Goal: Contribute content: Contribute content

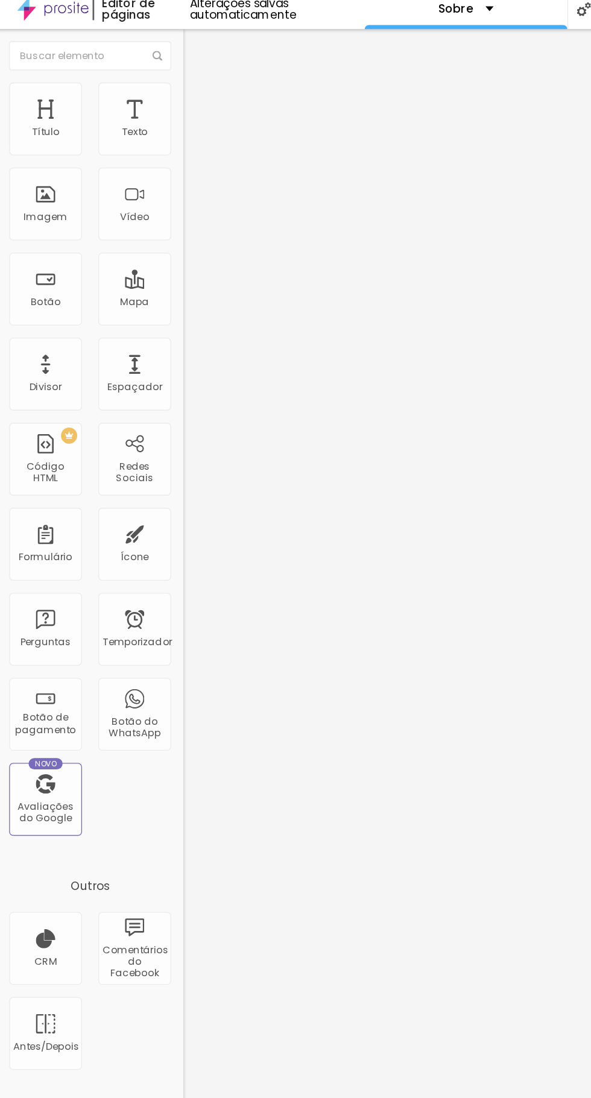
click at [139, 358] on img at bounding box center [143, 362] width 8 height 8
type input "[URL][DOMAIN_NAME]"
click at [139, 349] on font "Telegrama" at bounding box center [159, 354] width 41 height 10
click at [139, 201] on div "Telegrama" at bounding box center [208, 279] width 139 height 157
click at [139, 77] on img at bounding box center [144, 75] width 11 height 11
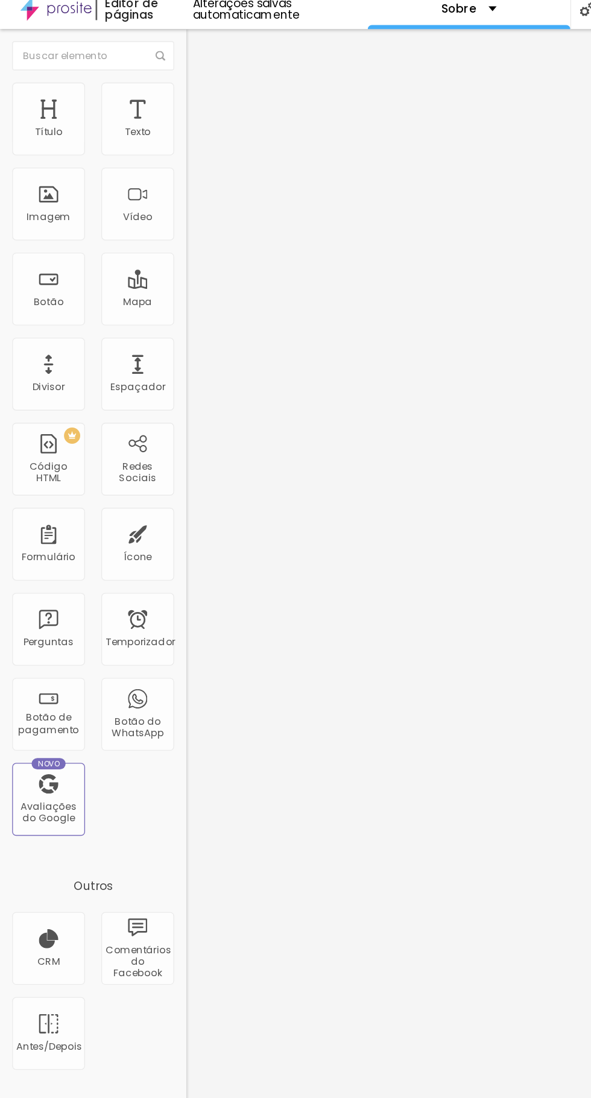
click at [139, 82] on li "Avançado" at bounding box center [208, 88] width 139 height 12
click at [139, 73] on img at bounding box center [144, 75] width 11 height 11
click at [144, 204] on icon "button" at bounding box center [148, 199] width 8 height 8
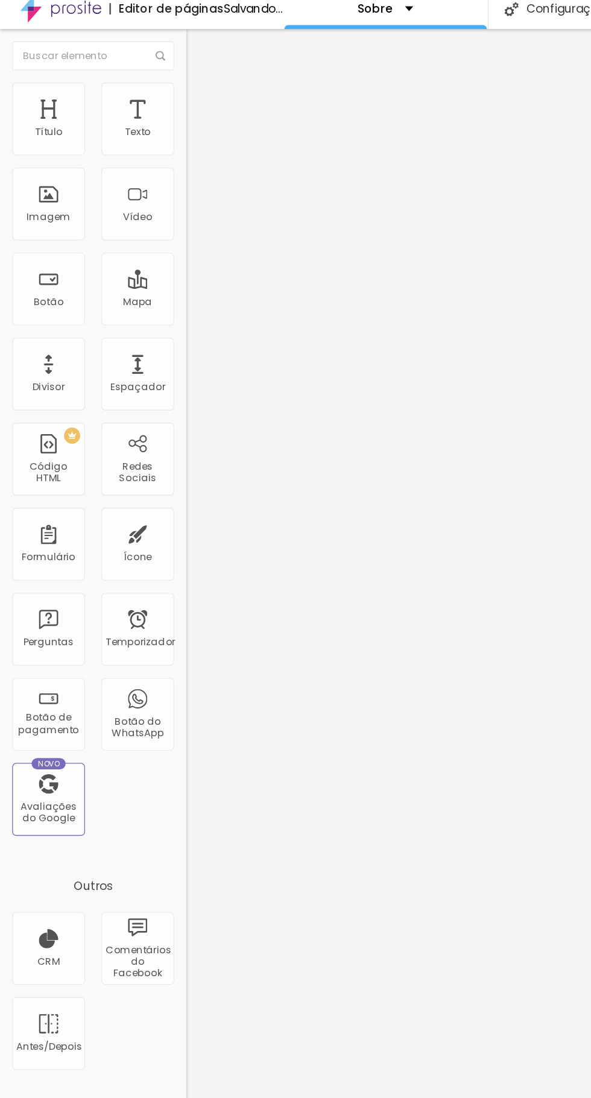
click at [144, 217] on icon "button" at bounding box center [147, 212] width 7 height 7
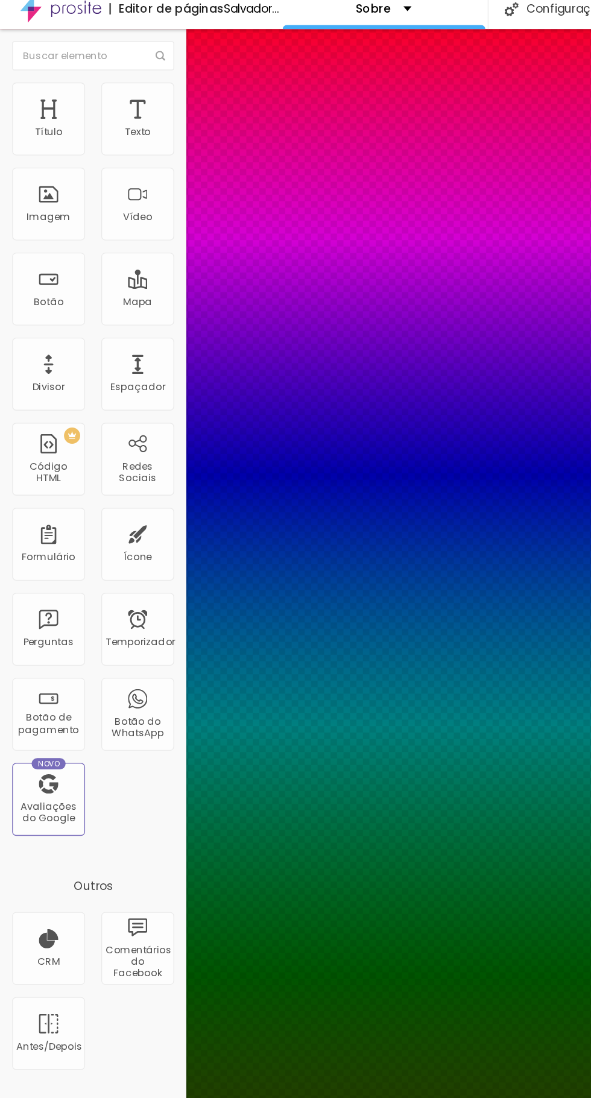
type input "1"
type input "5"
type input "8"
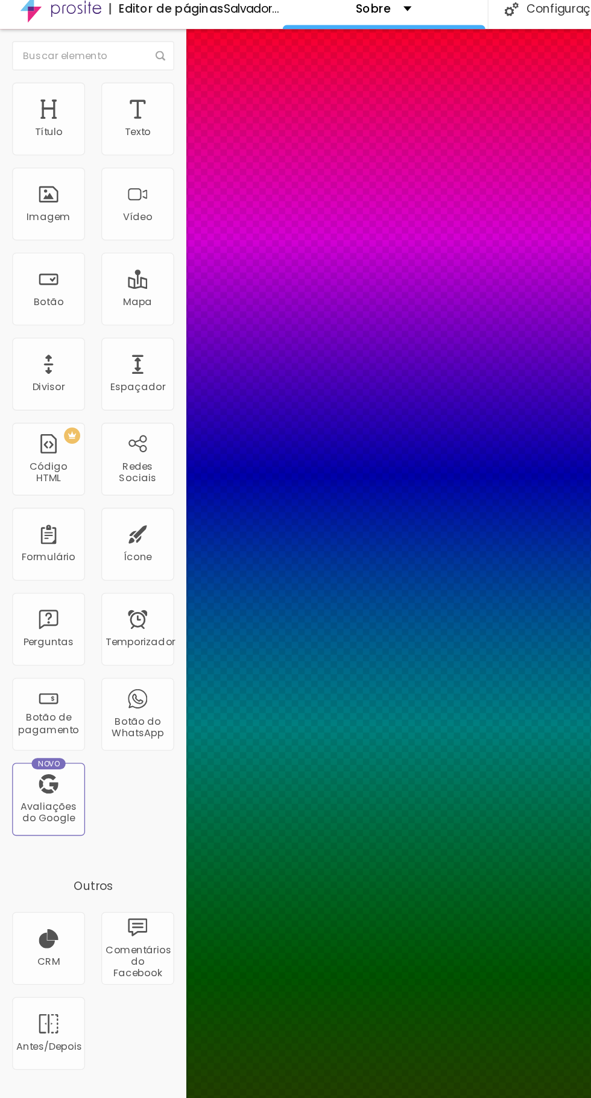
type input "8"
type input "9"
type input "10"
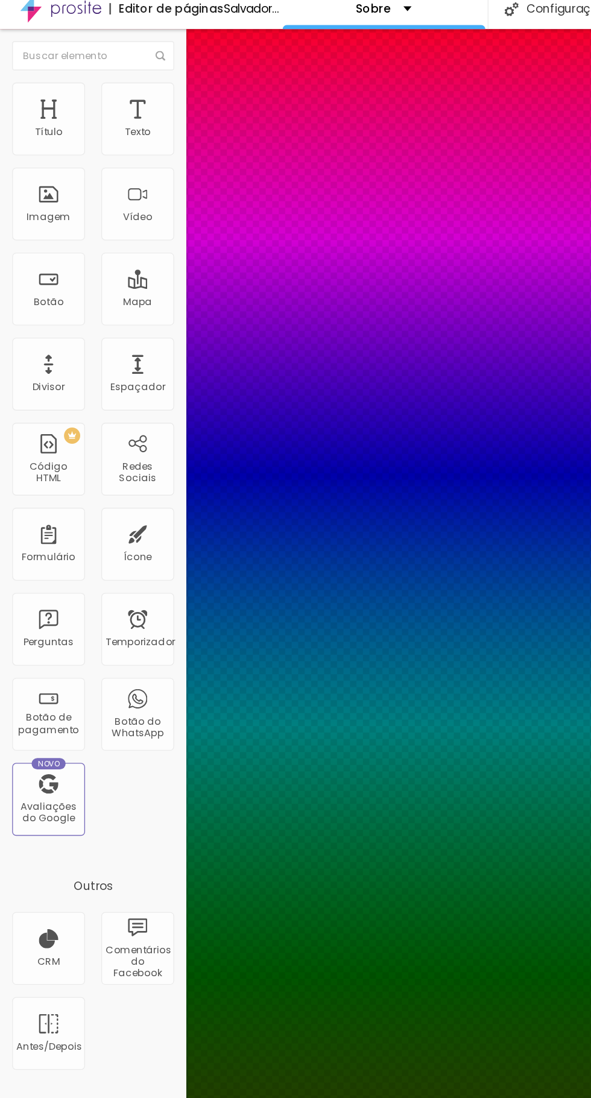
type input "11"
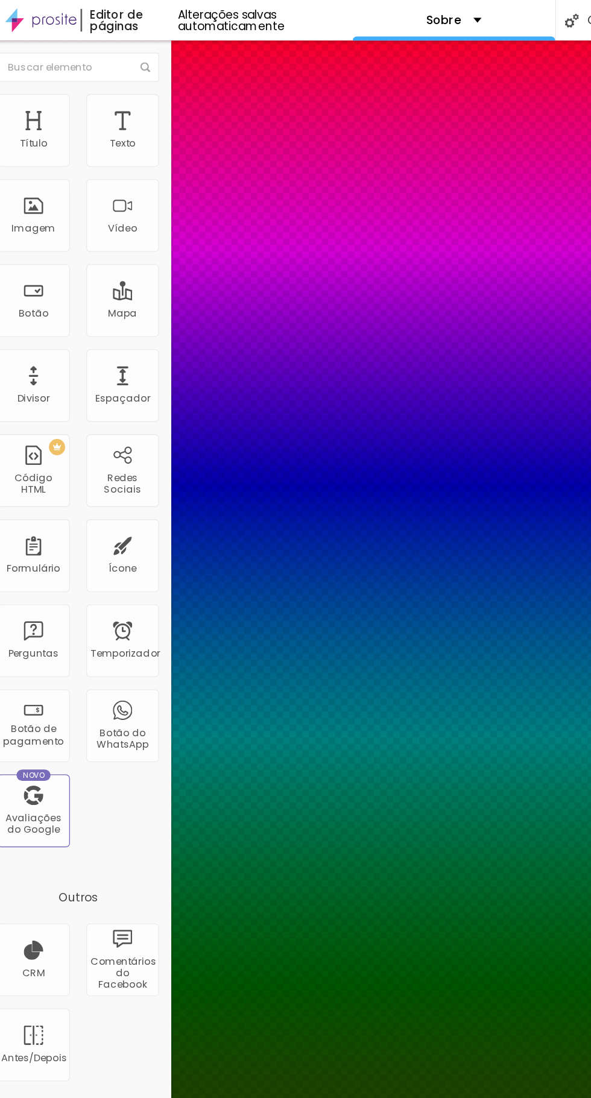
type input "11"
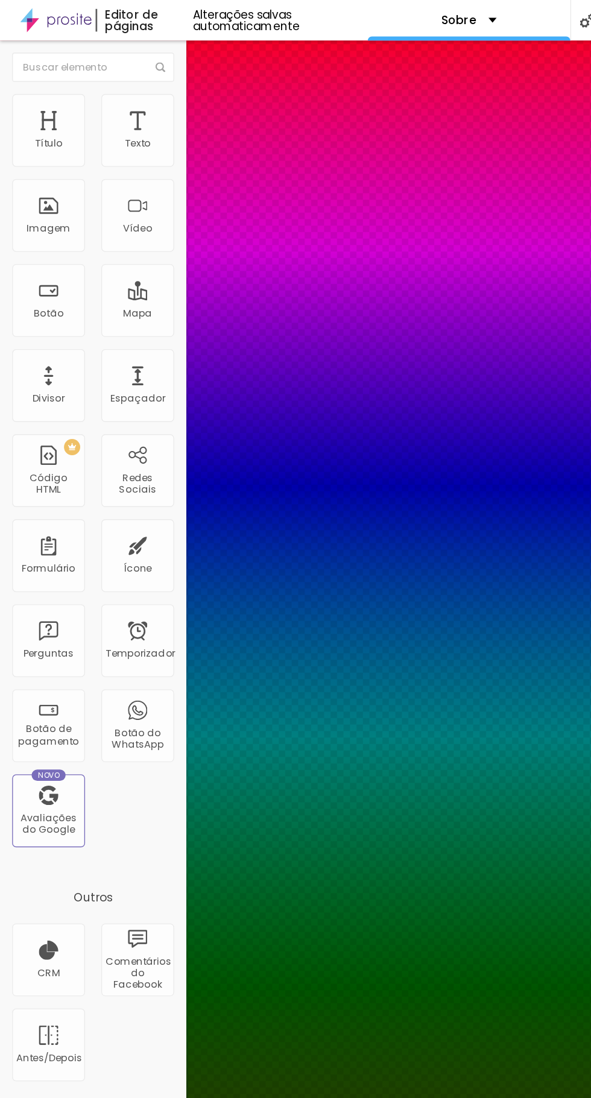
type input "1"
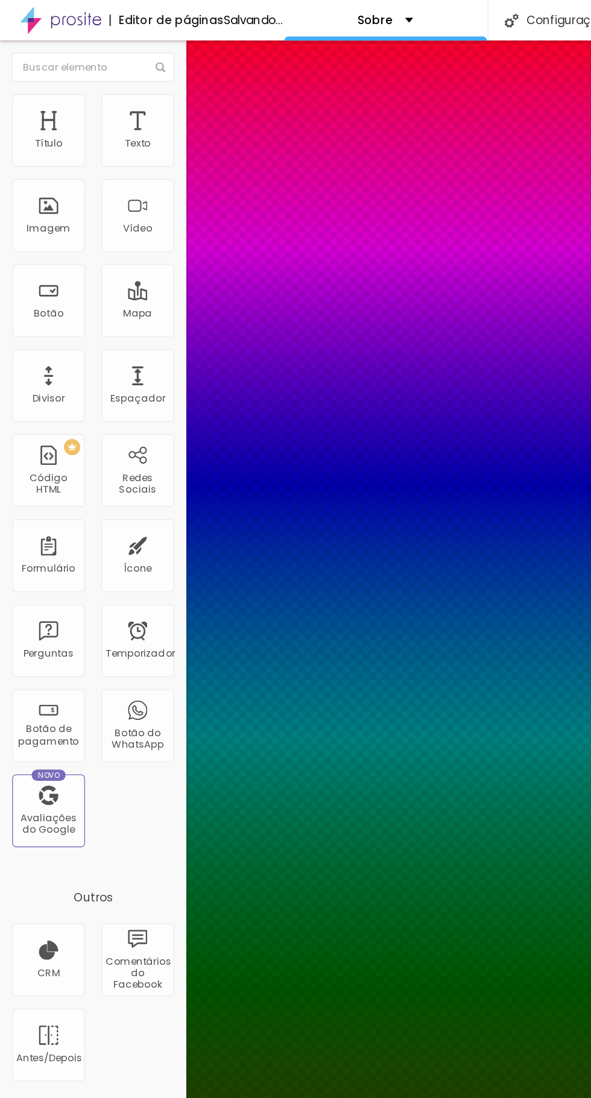
type input "2"
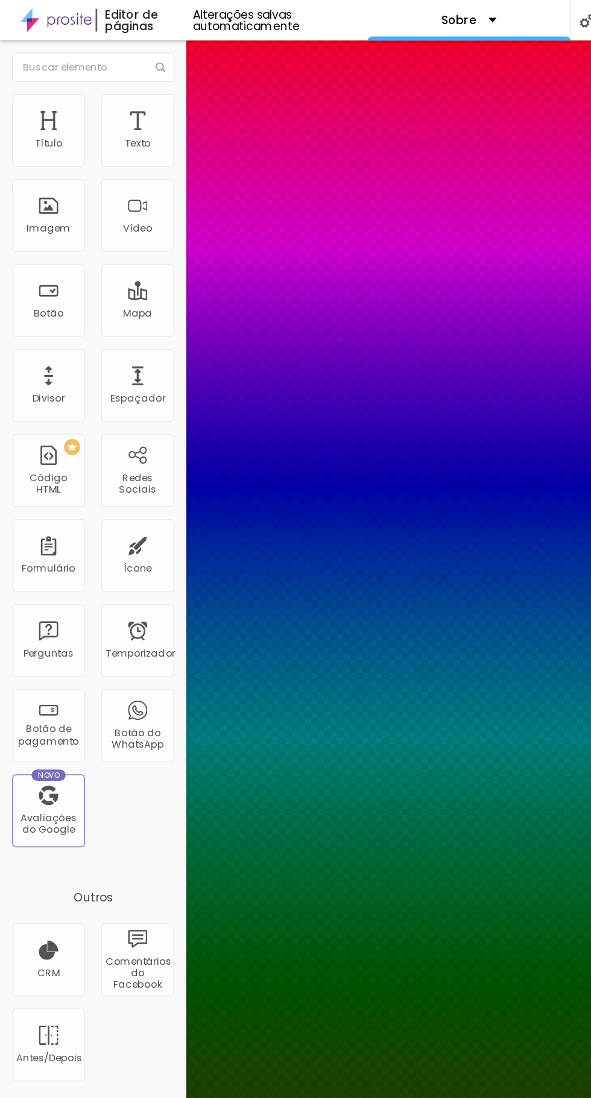
type input "2"
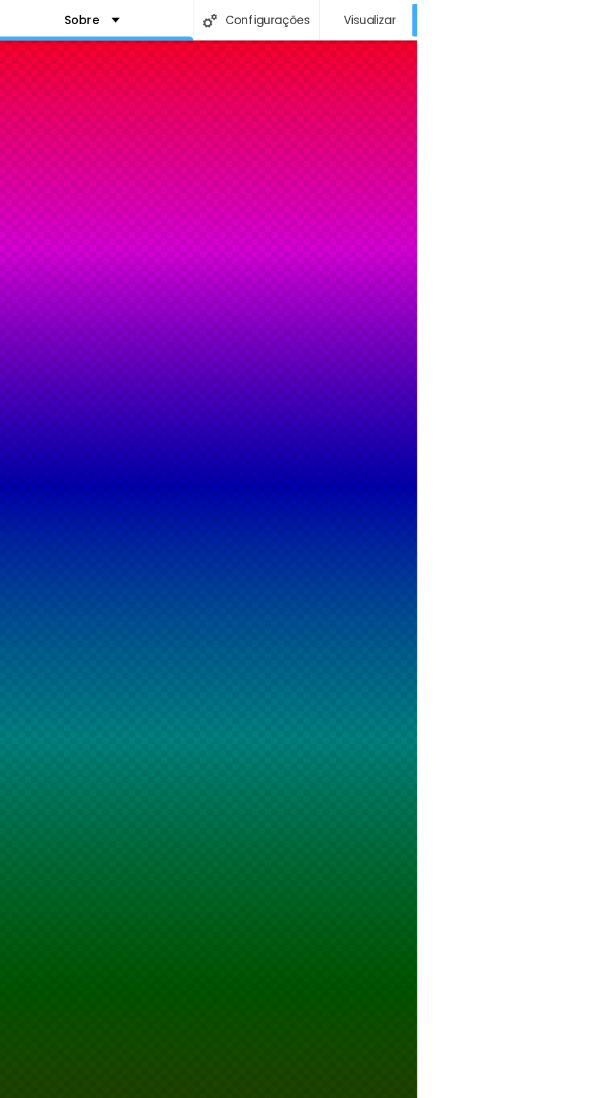
click at [563, 1098] on div at bounding box center [295, 1098] width 591 height 0
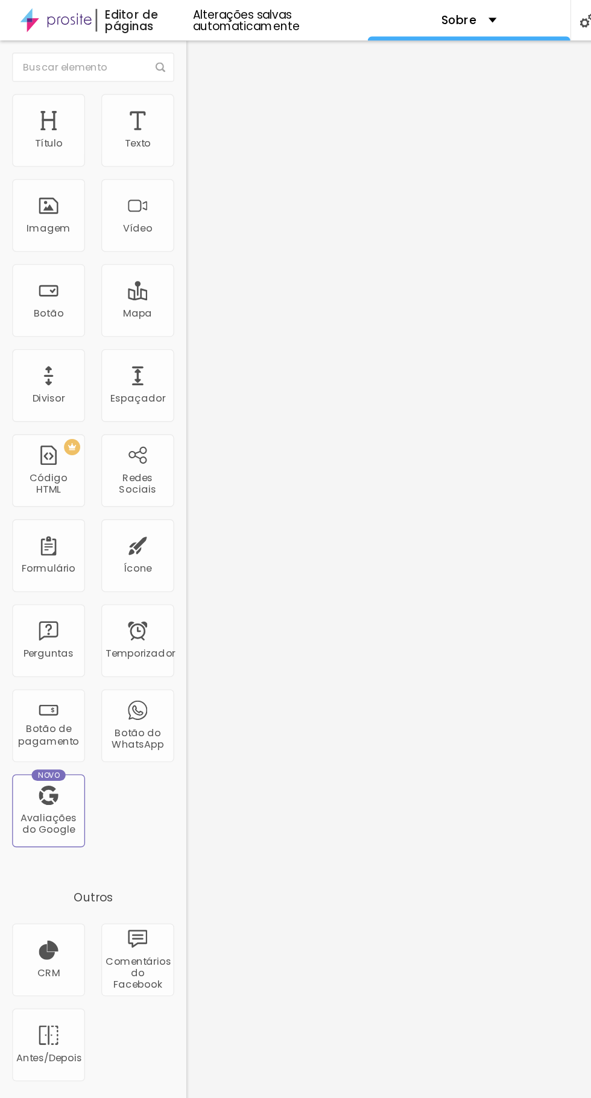
click at [139, 79] on li "Estilo" at bounding box center [208, 76] width 139 height 12
click at [144, 217] on icon "button" at bounding box center [145, 215] width 2 height 2
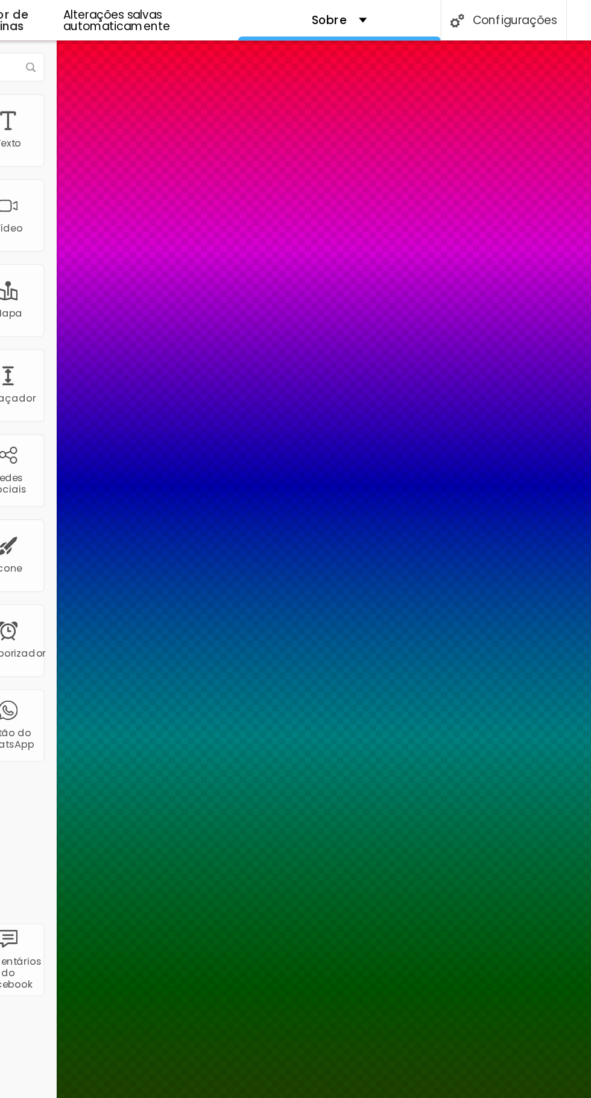
type input "16"
type input "17"
type input "18"
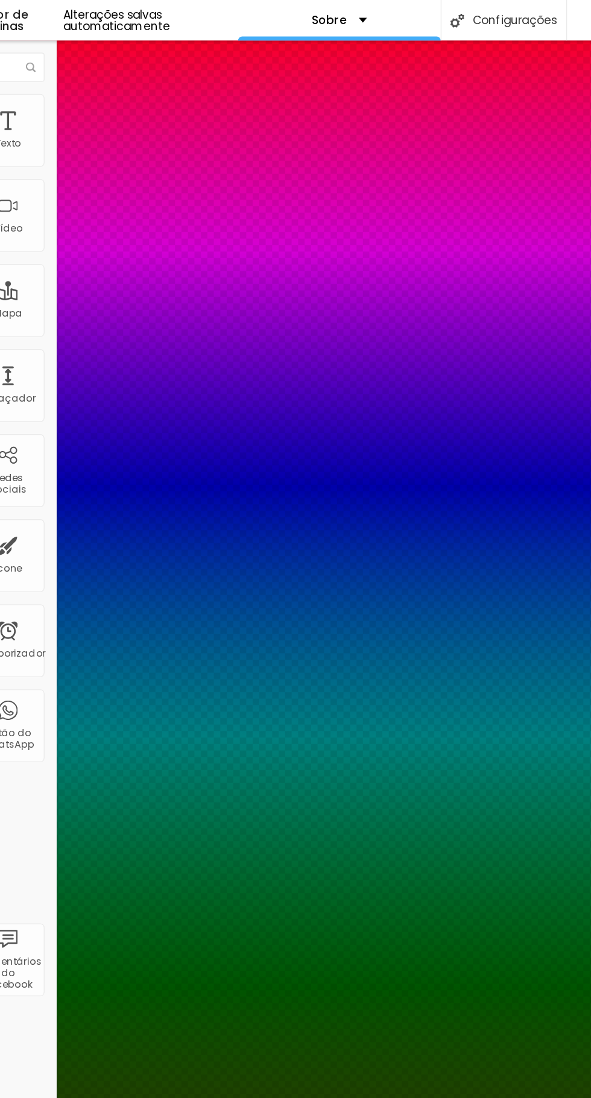
type input "18"
type input "19"
type input "20"
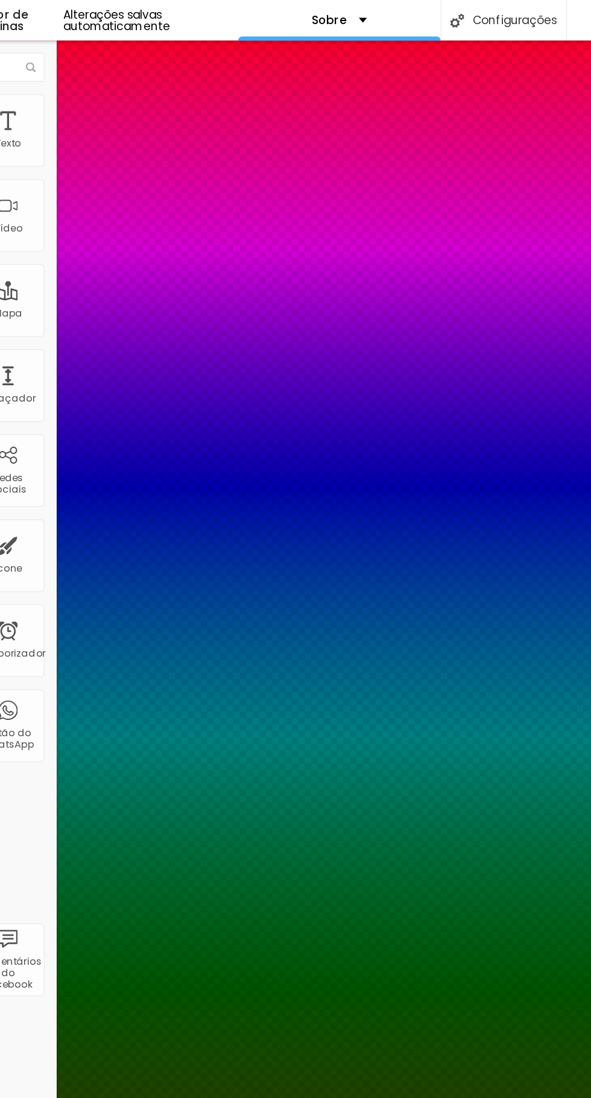
type input "21"
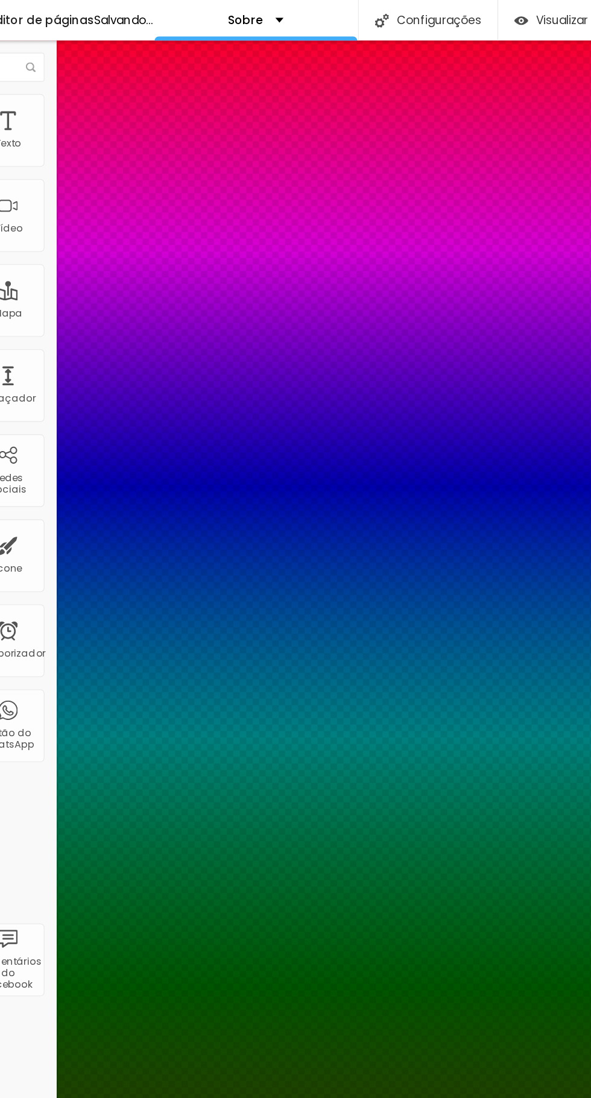
type input "20"
type input "19"
type input "18"
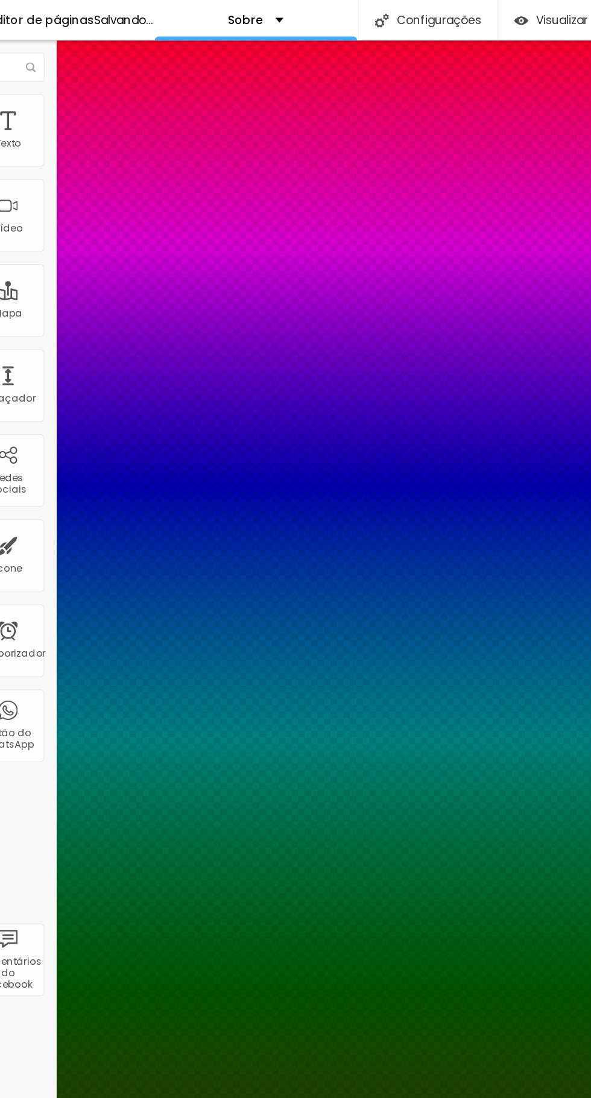
type input "18"
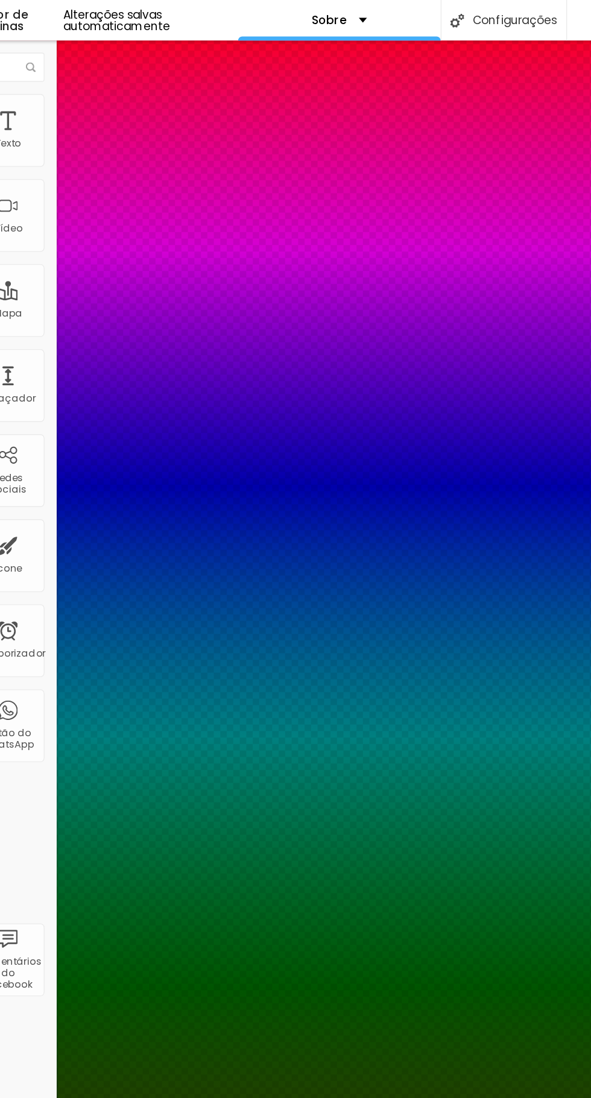
type input "17"
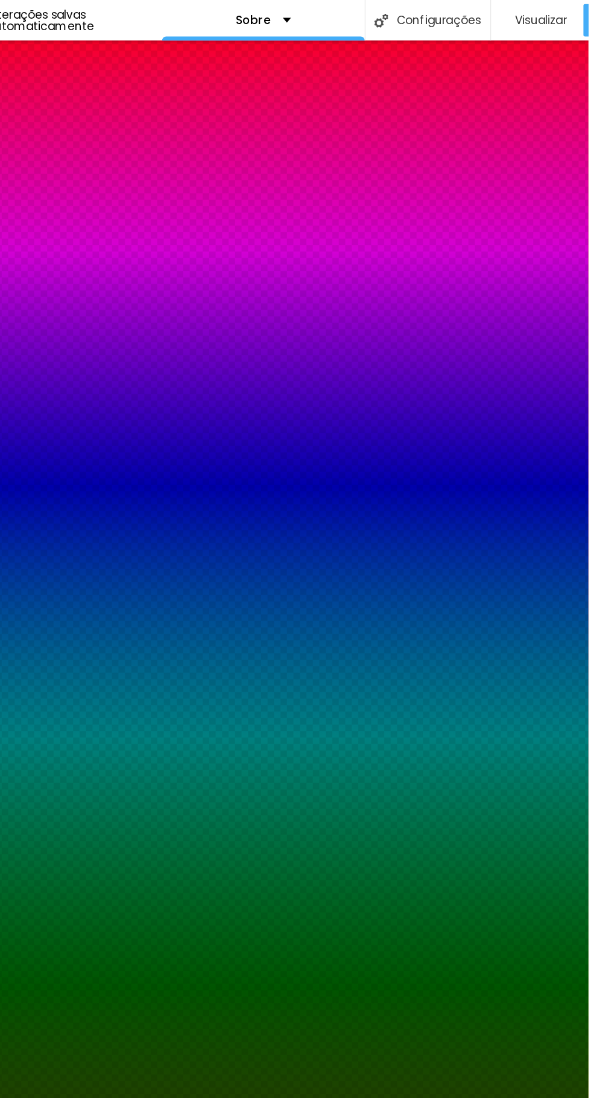
type input "19"
type input "23"
type input "24"
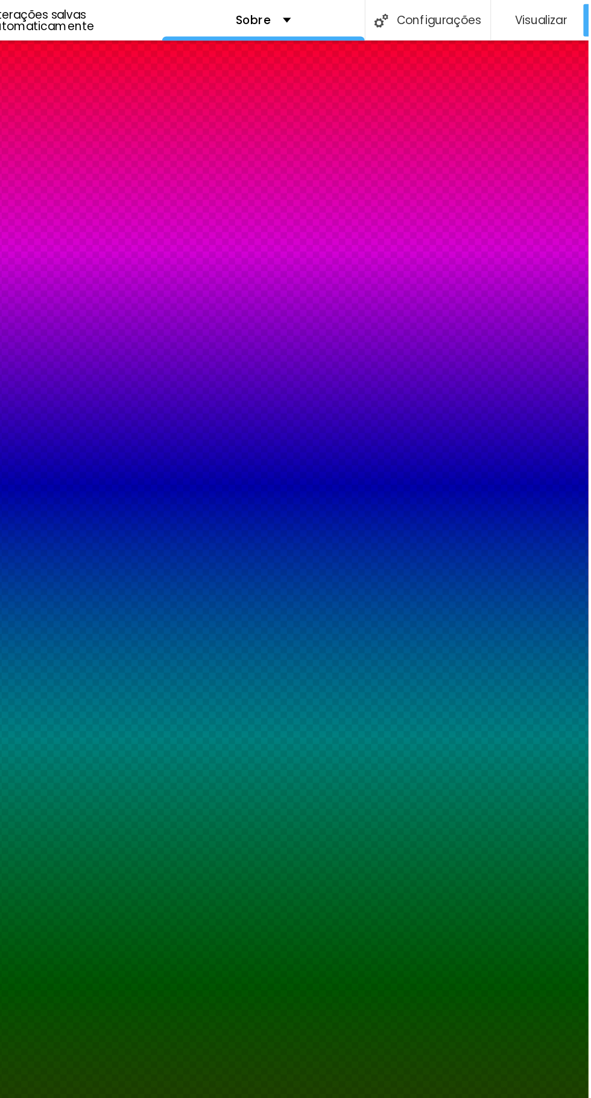
type input "24"
type input "26"
type input "27"
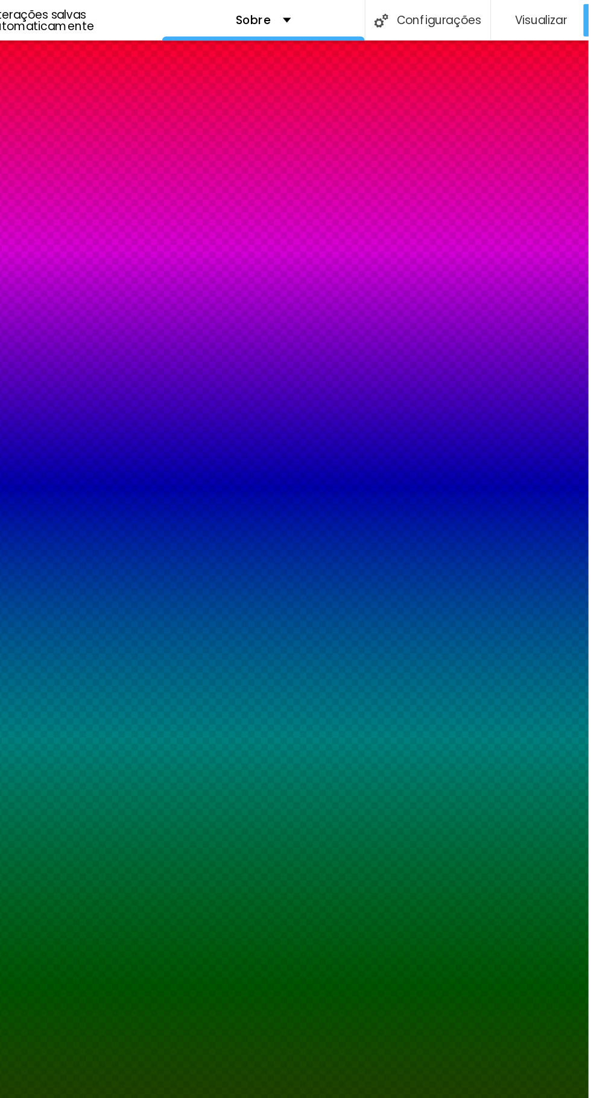
type input "28"
type input "29"
type input "30"
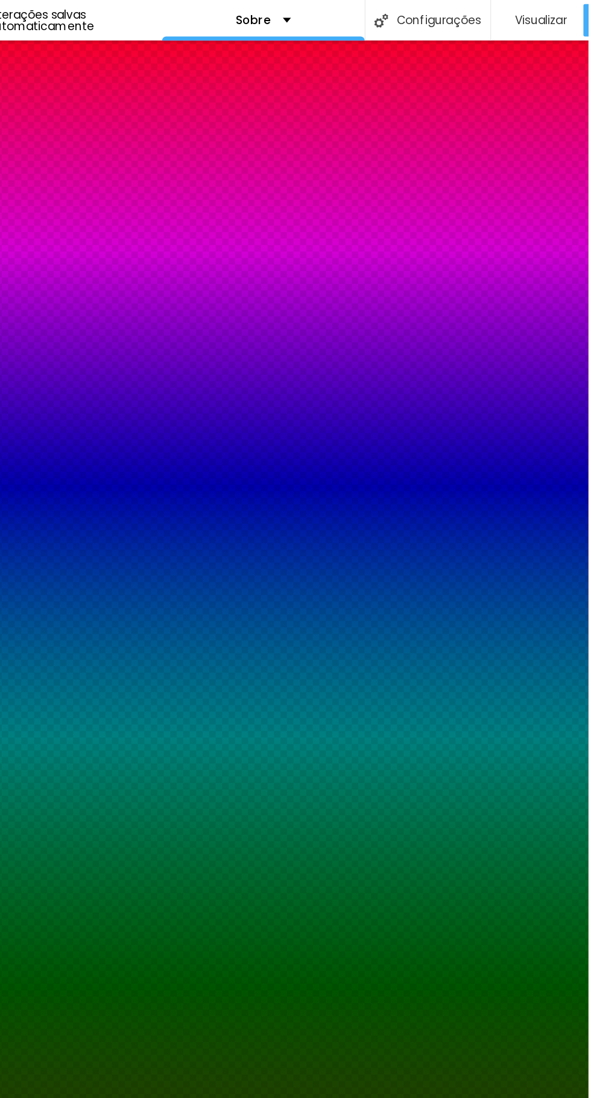
type input "30"
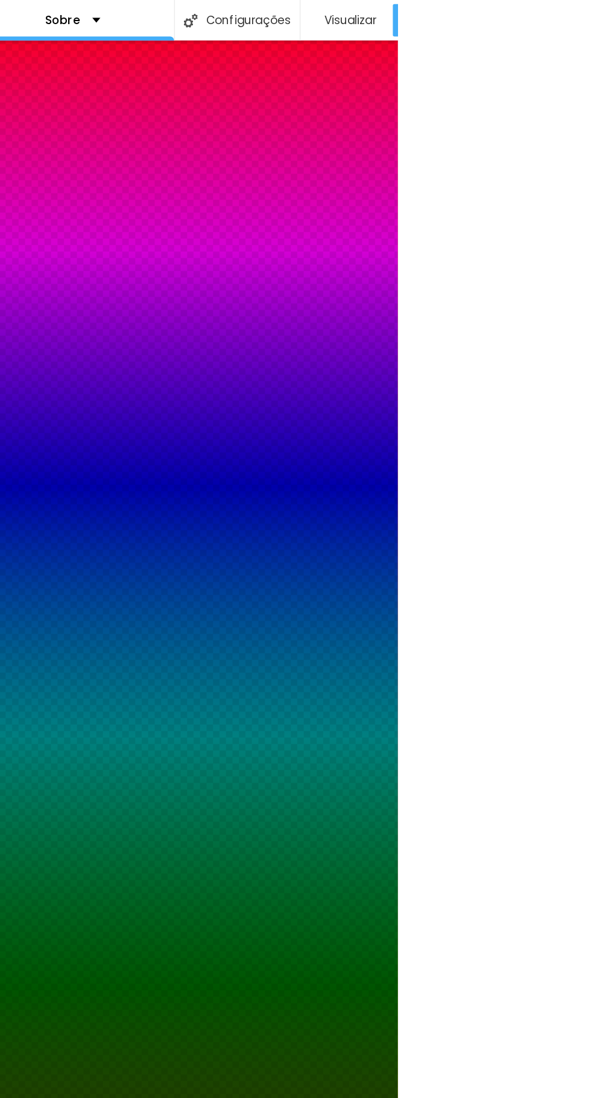
click at [546, 1098] on div at bounding box center [295, 1098] width 591 height 0
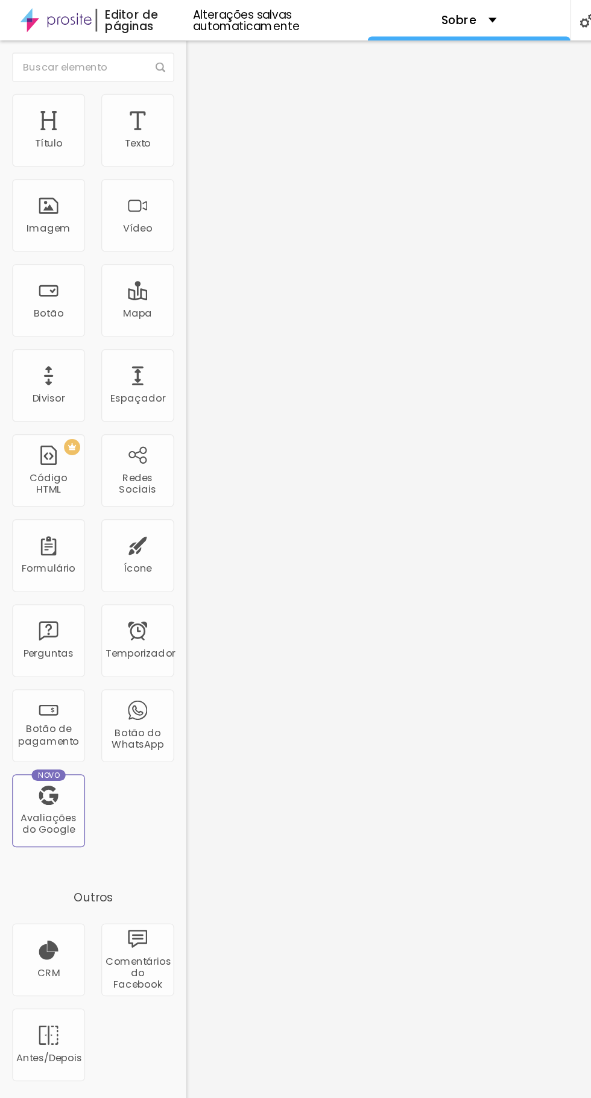
click at [145, 215] on icon "button" at bounding box center [147, 212] width 5 height 5
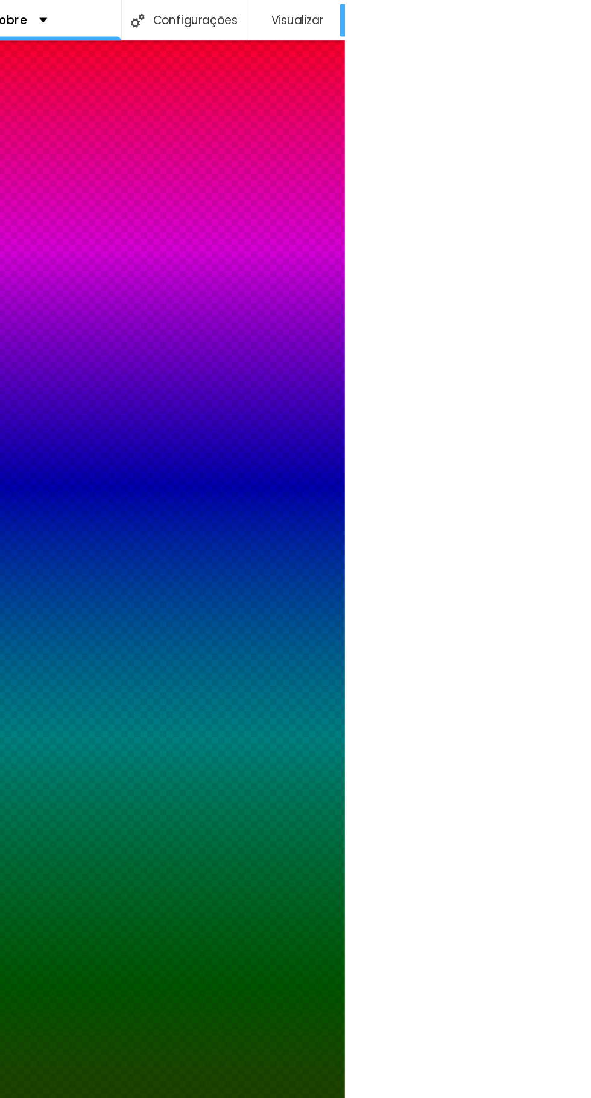
click at [590, 1098] on div at bounding box center [295, 1098] width 591 height 0
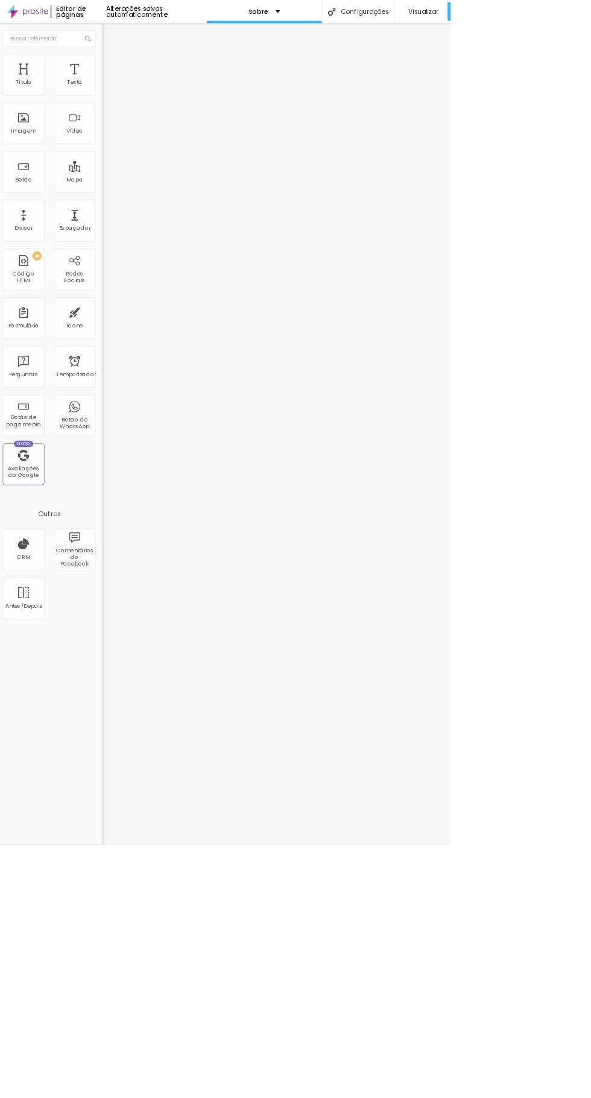
click at [139, 72] on img at bounding box center [144, 75] width 11 height 11
click at [139, 70] on li "Estilo" at bounding box center [208, 64] width 139 height 12
click at [139, 72] on img at bounding box center [144, 75] width 11 height 11
click at [148, 46] on img "button" at bounding box center [153, 44] width 10 height 10
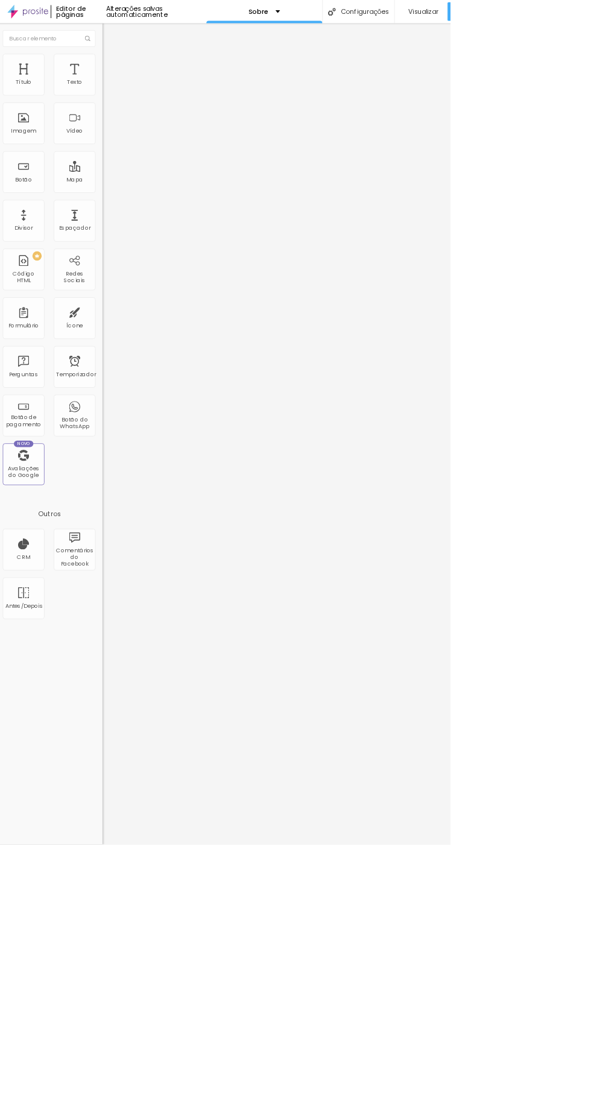
click at [150, 83] on font "Estilo" at bounding box center [159, 78] width 19 height 10
click at [139, 218] on button "button" at bounding box center [147, 213] width 17 height 13
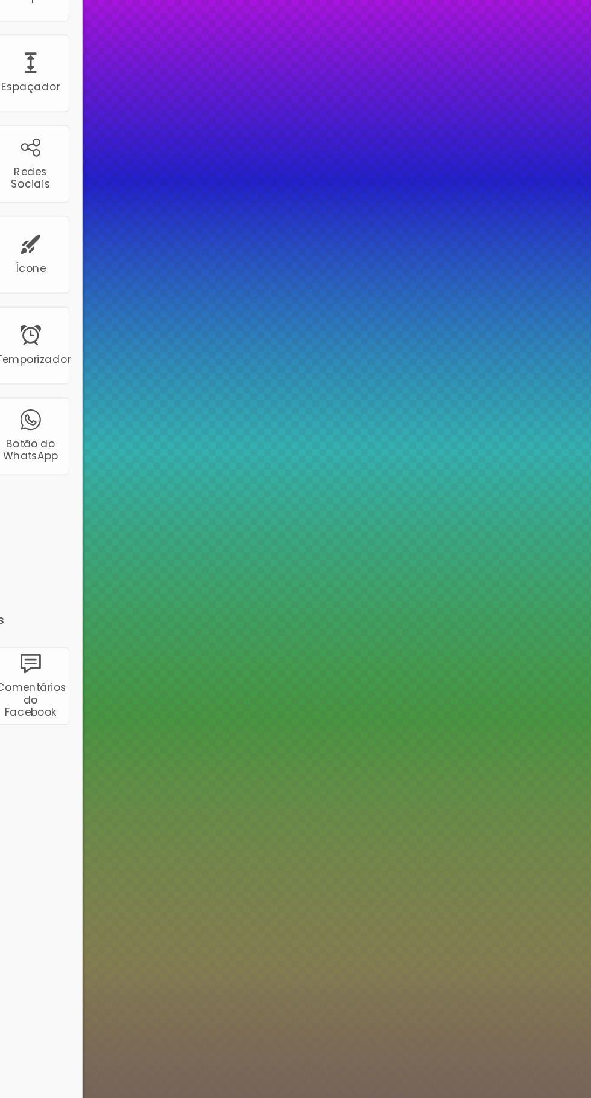
click at [46, 641] on div at bounding box center [44, 642] width 2 height 2
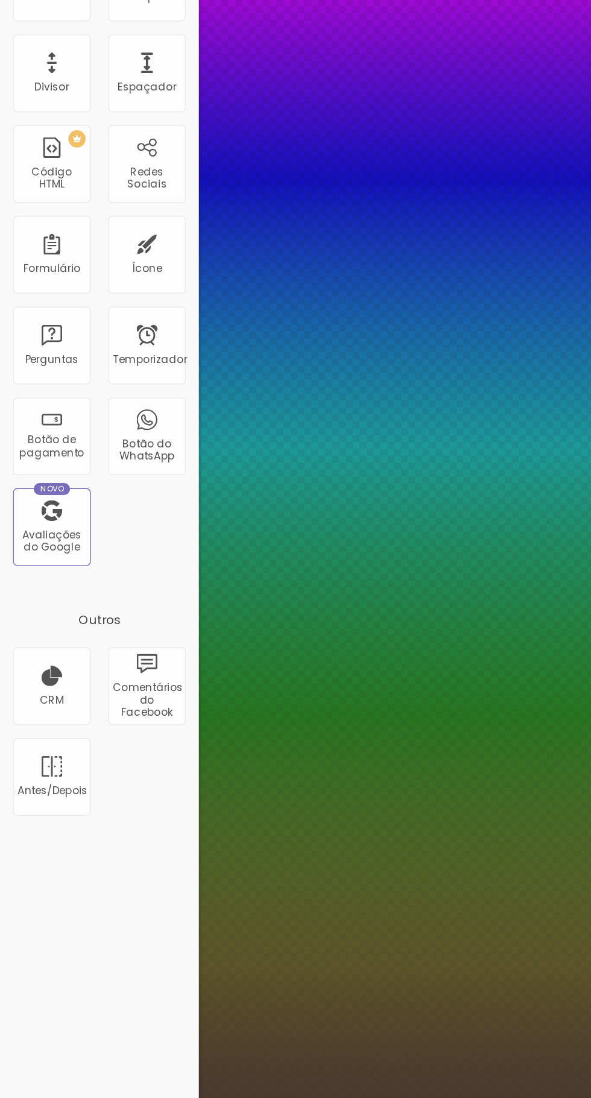
click at [83, 847] on div at bounding box center [81, 848] width 2 height 2
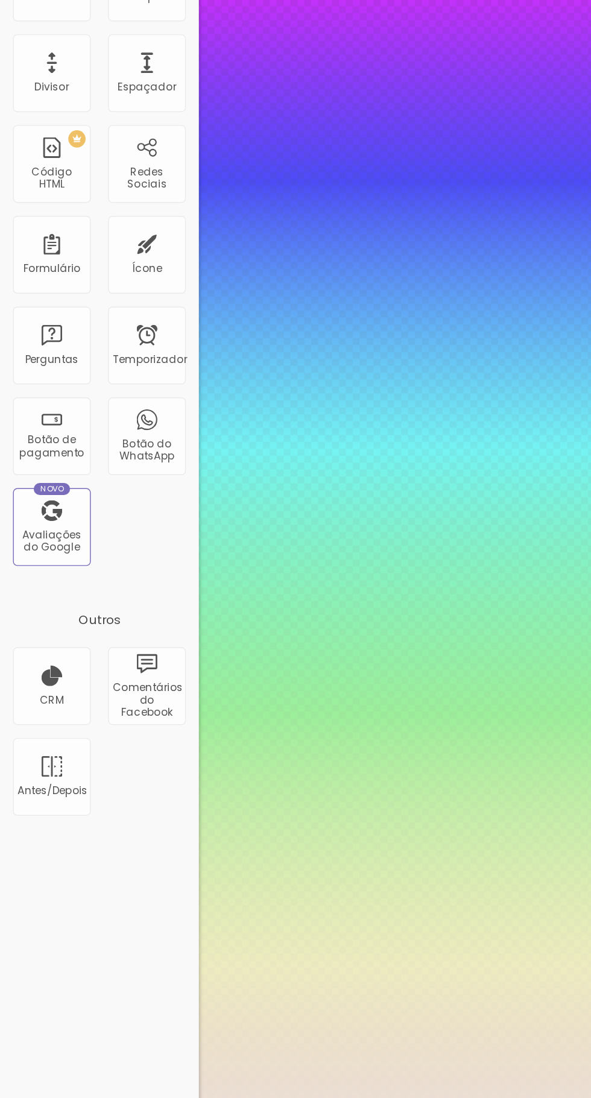
click at [9, 92] on div at bounding box center [8, 90] width 2 height 2
type input "#EAE7E7"
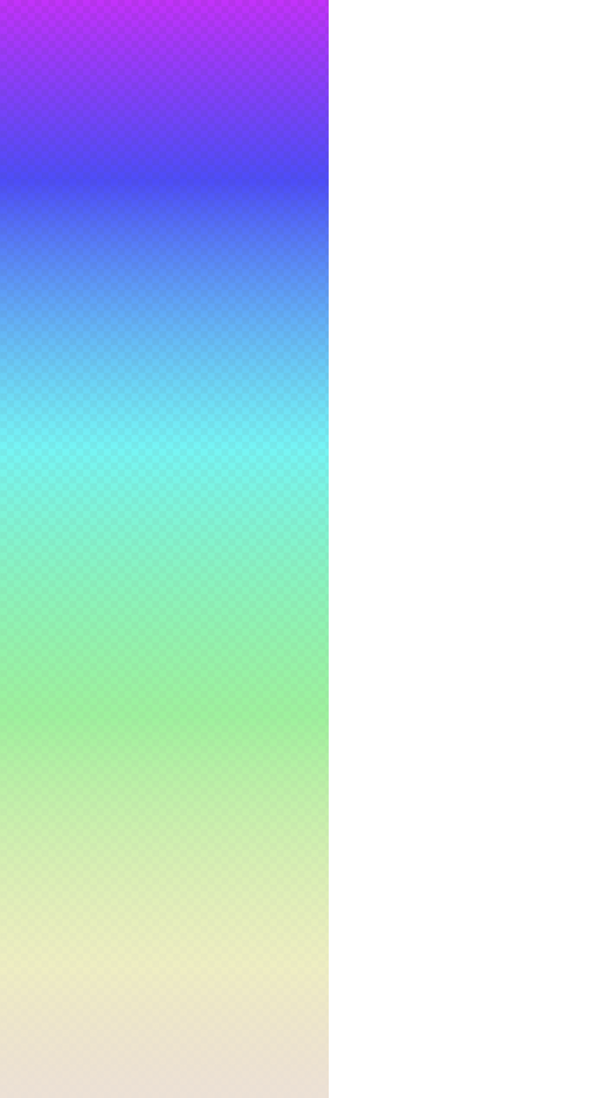
click at [590, 1098] on div at bounding box center [295, 1098] width 591 height 0
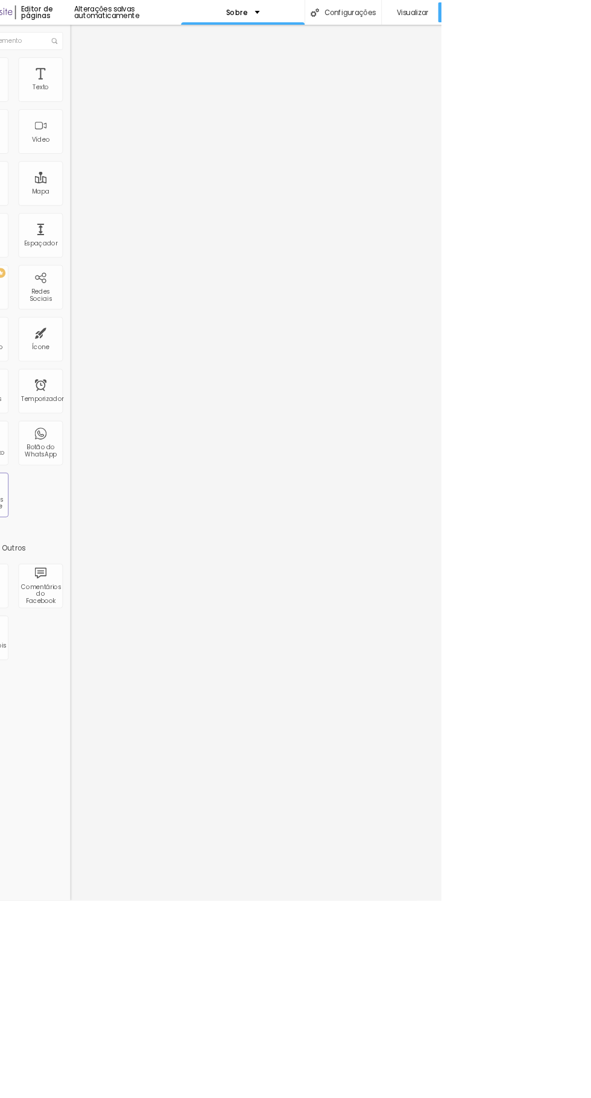
click at [581, 14] on icon "button" at bounding box center [580, 15] width 14 height 14
click at [564, 19] on font "Visualizar" at bounding box center [545, 15] width 39 height 12
